Goal: Information Seeking & Learning: Learn about a topic

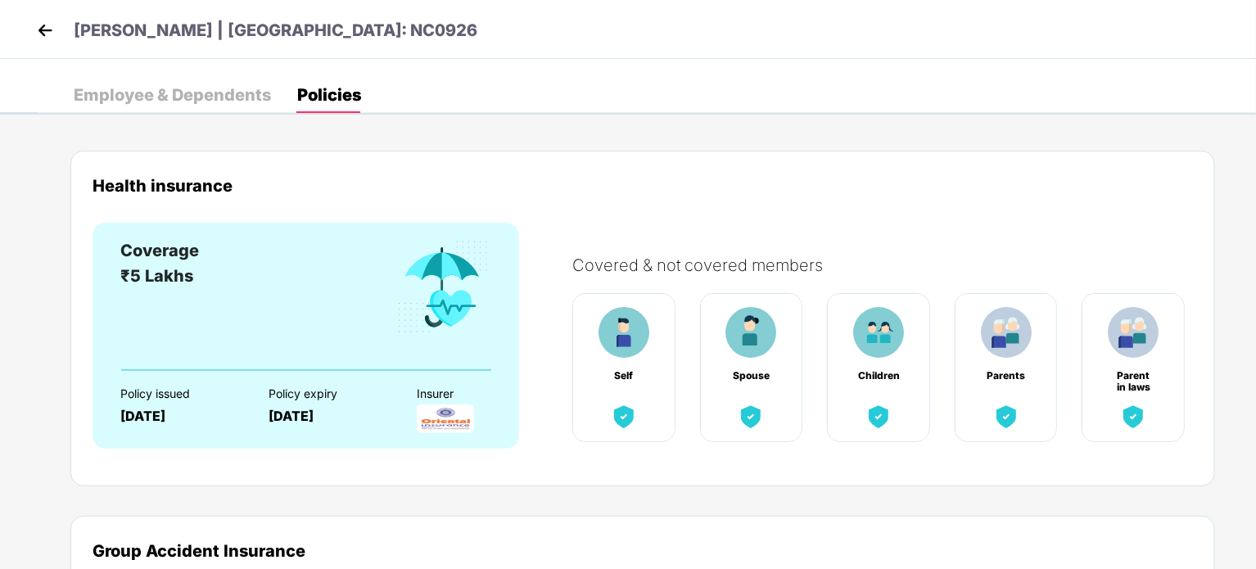
click at [52, 25] on img at bounding box center [45, 30] width 25 height 25
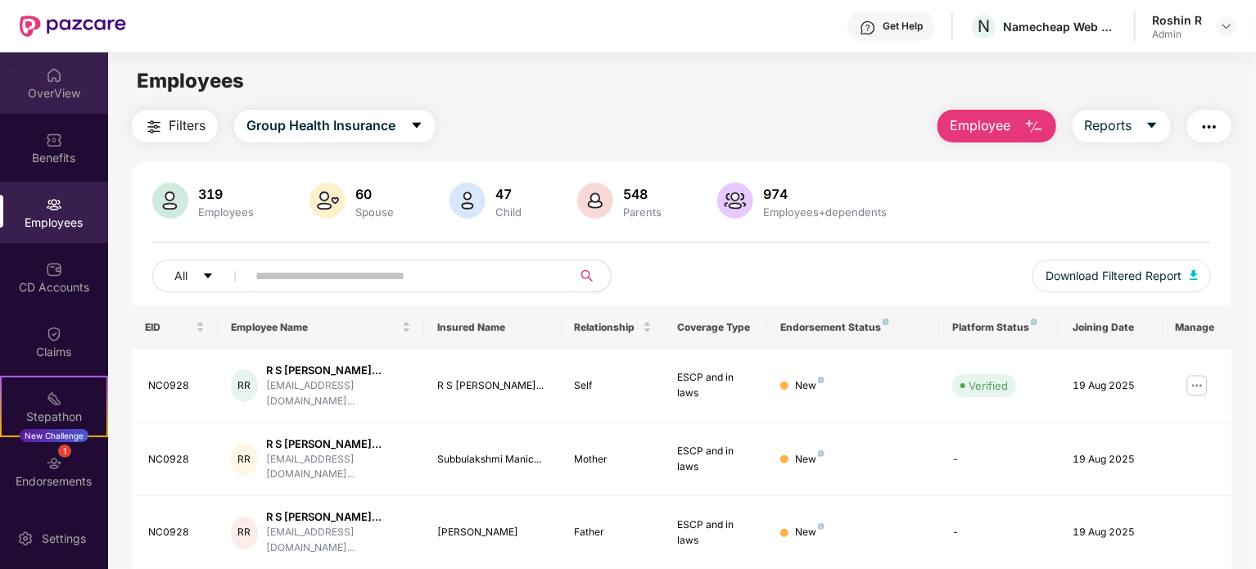
click at [46, 77] on img at bounding box center [54, 75] width 16 height 16
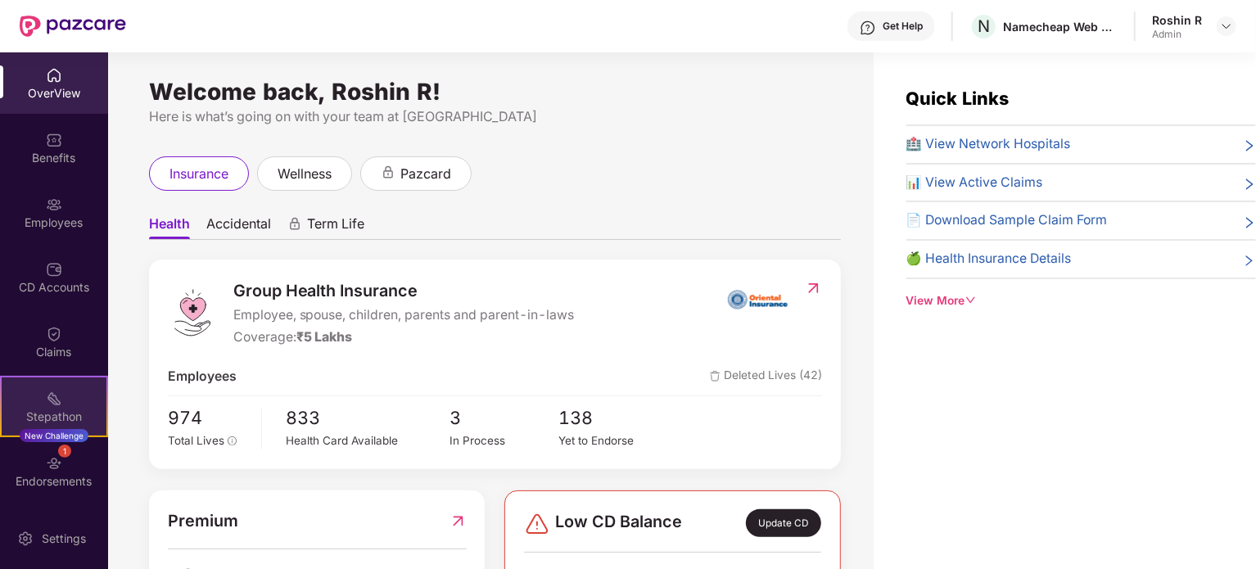
click at [70, 409] on div "Stepathon" at bounding box center [54, 416] width 105 height 16
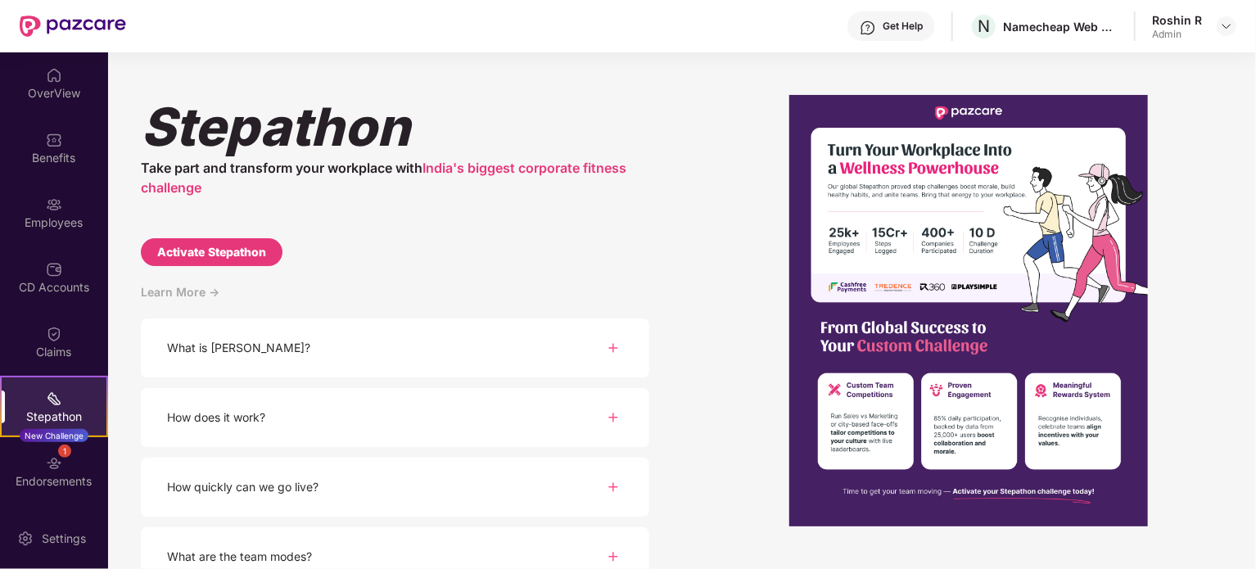
click at [607, 346] on img at bounding box center [613, 348] width 20 height 20
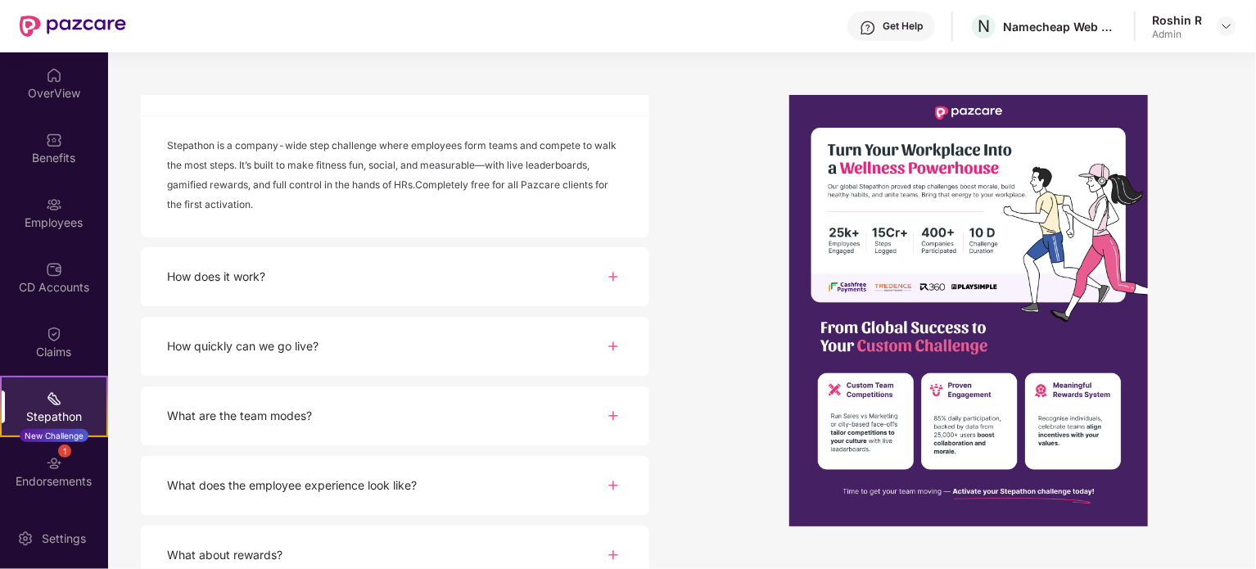
scroll to position [287, 0]
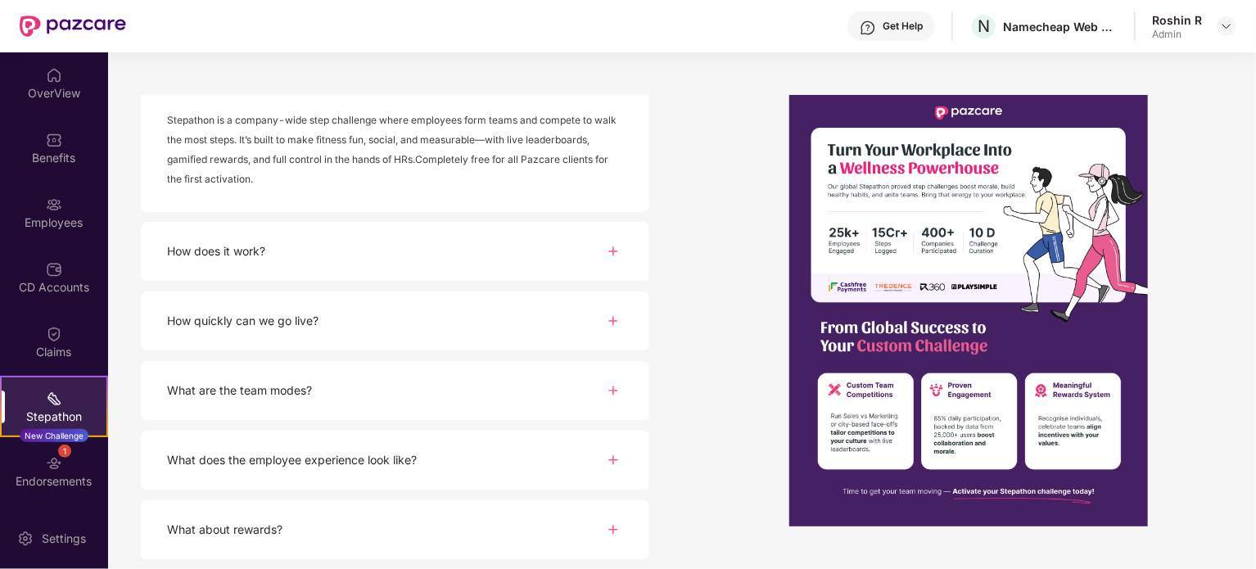
click at [618, 313] on img at bounding box center [613, 321] width 20 height 20
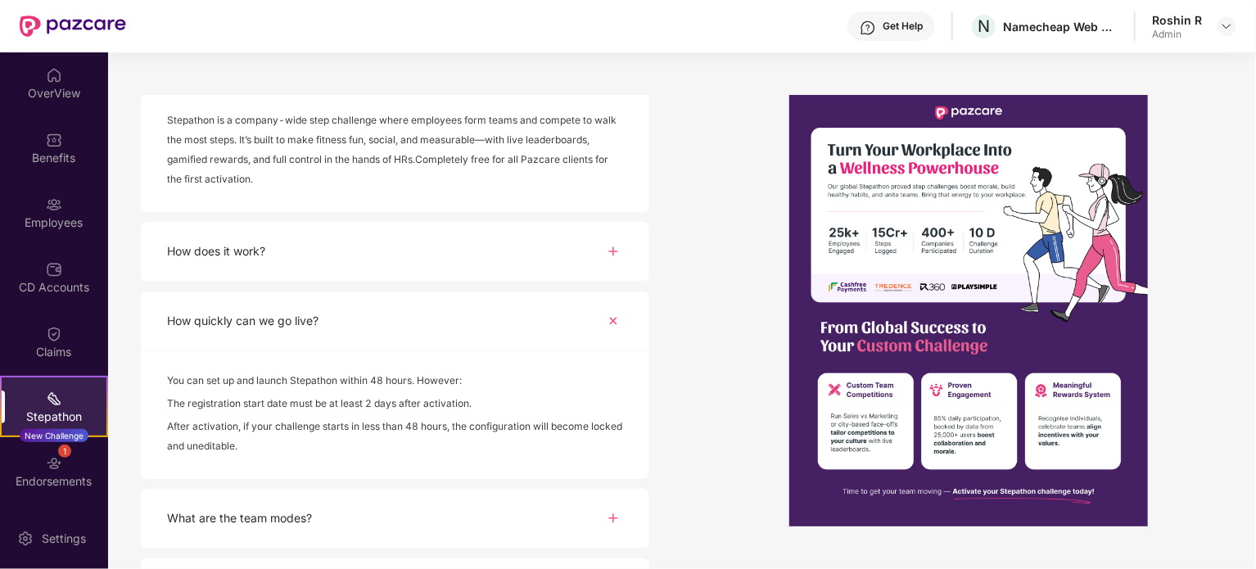
click at [618, 313] on img at bounding box center [613, 321] width 28 height 28
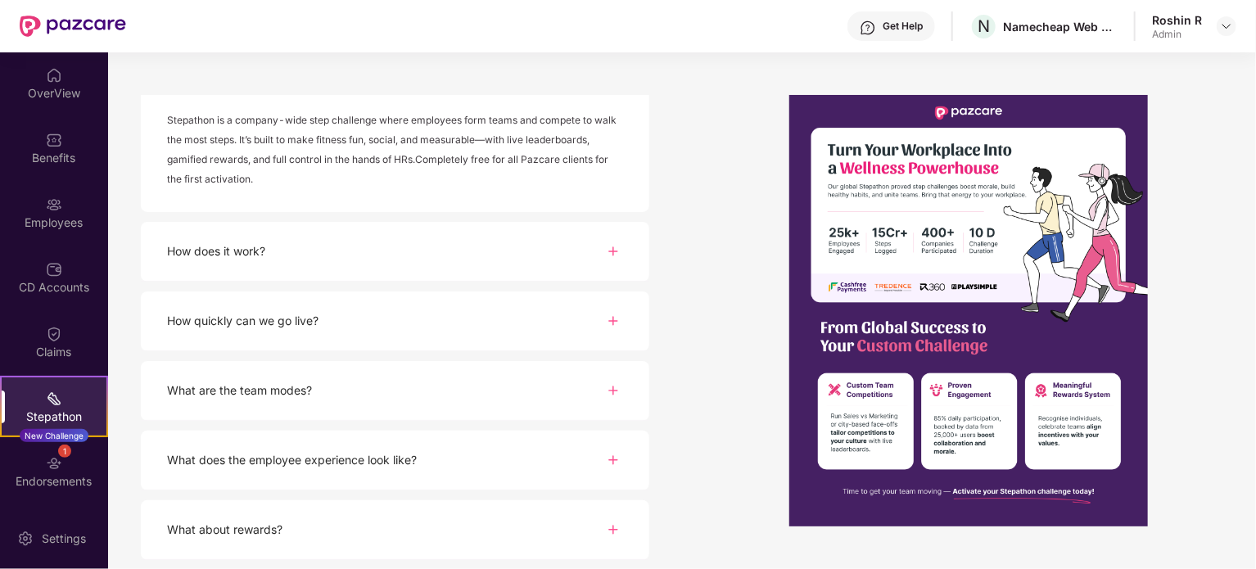
click at [618, 313] on img at bounding box center [613, 321] width 20 height 20
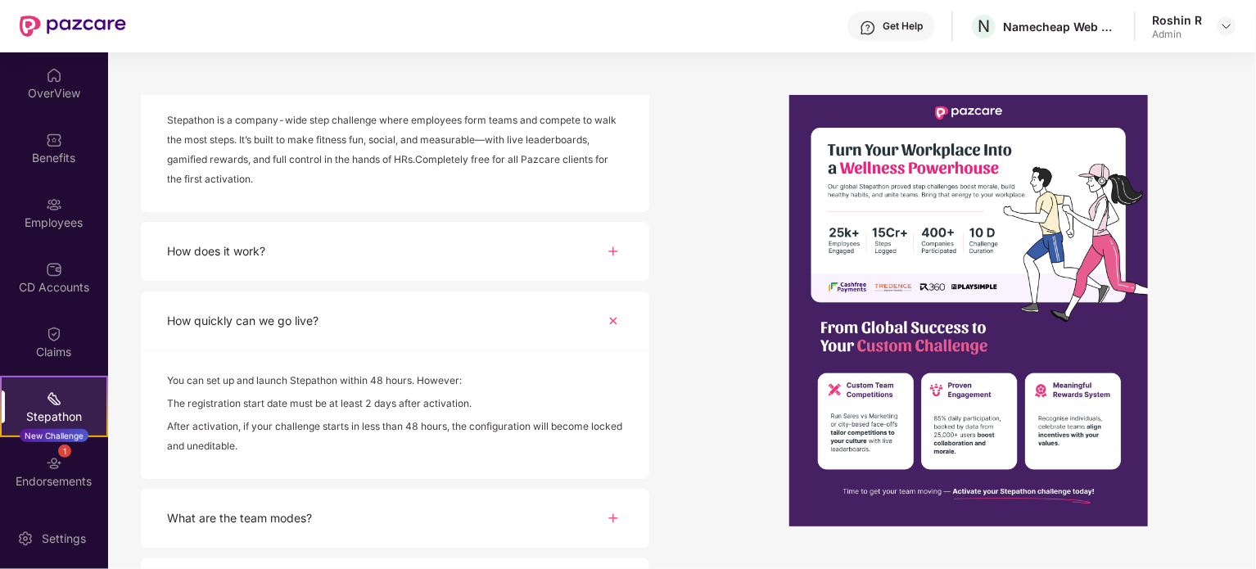
click at [618, 313] on img at bounding box center [613, 321] width 28 height 28
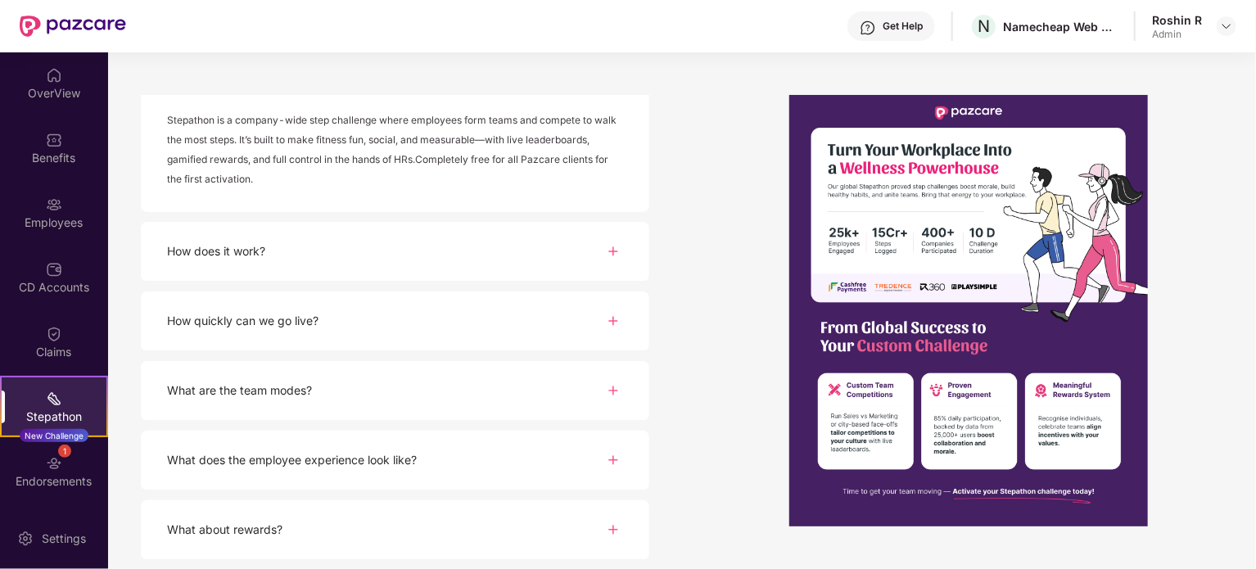
click at [714, 281] on div "[PERSON_NAME] Take part and transform your workplace with India's biggest corpo…" at bounding box center [681, 310] width 1147 height 516
click at [606, 265] on div "How does it work?" at bounding box center [395, 252] width 508 height 60
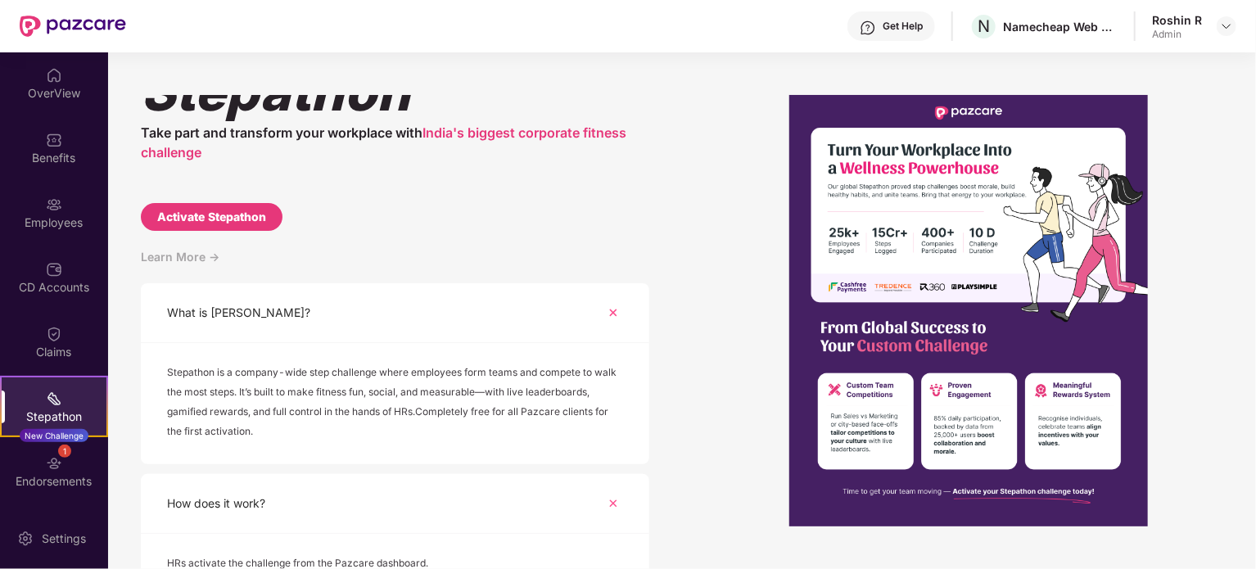
scroll to position [0, 0]
